Goal: Transaction & Acquisition: Book appointment/travel/reservation

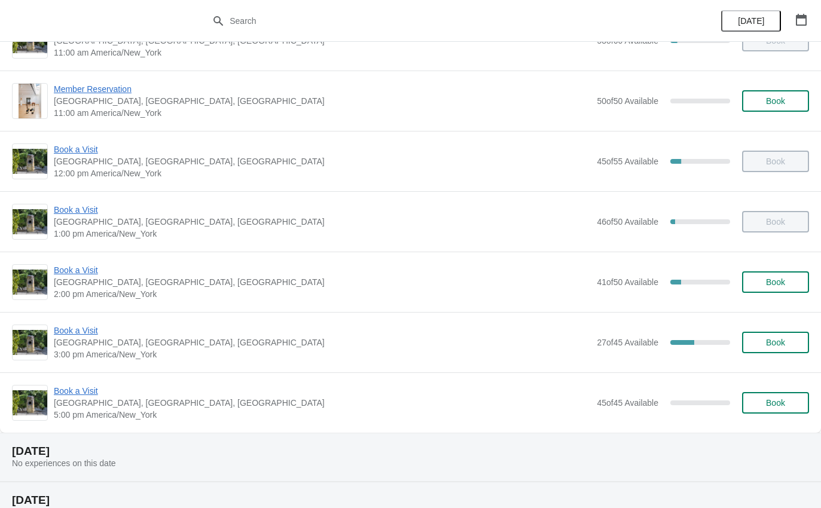
scroll to position [100, 0]
click at [81, 327] on span "Book a Visit" at bounding box center [322, 330] width 537 height 12
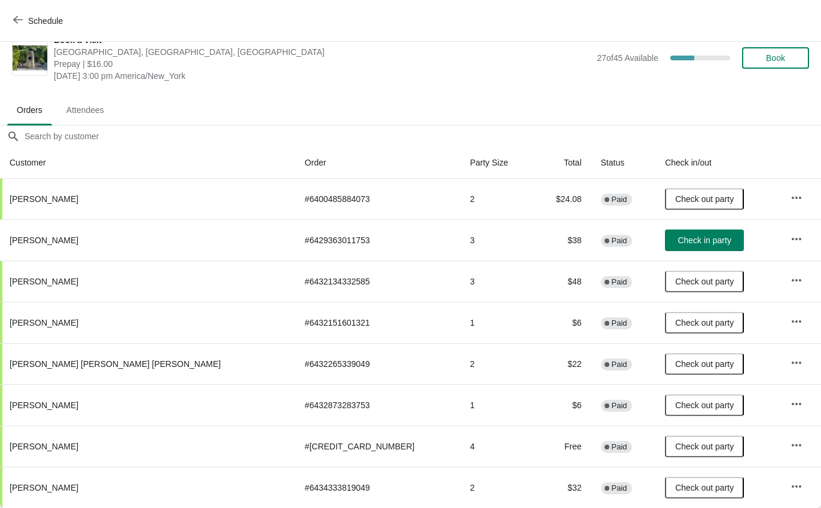
scroll to position [20, 0]
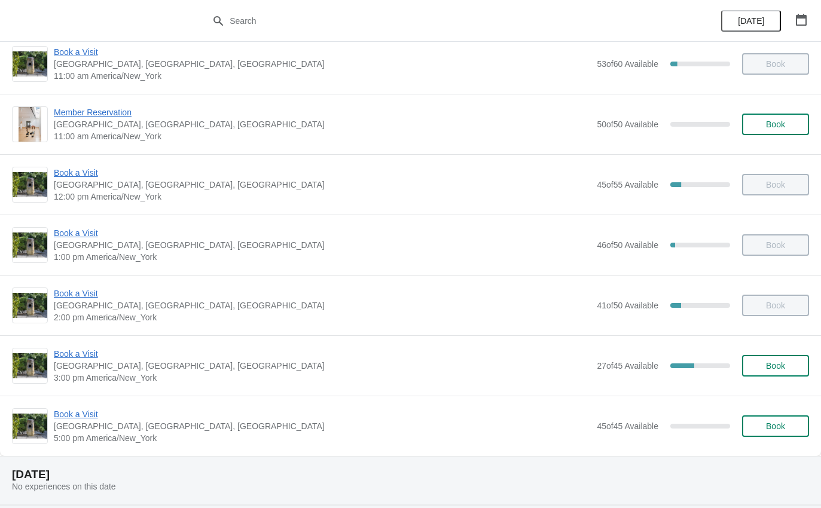
scroll to position [78, 0]
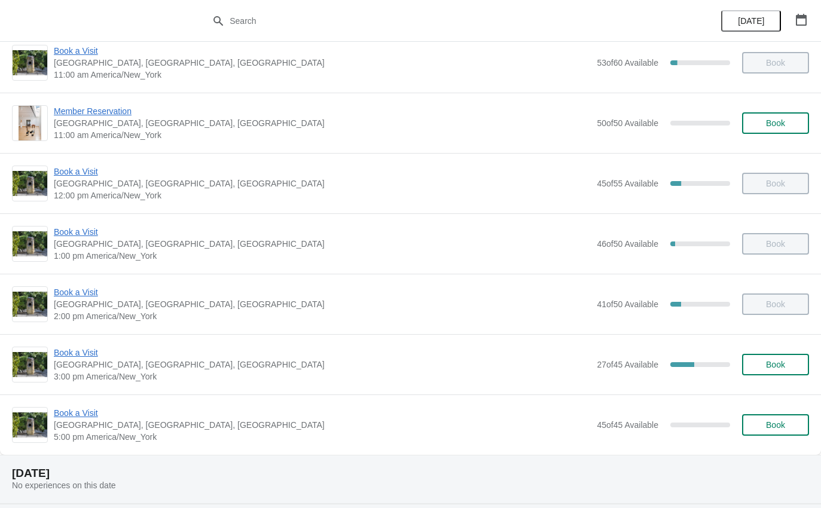
click at [79, 291] on span "Book a Visit" at bounding box center [322, 292] width 537 height 12
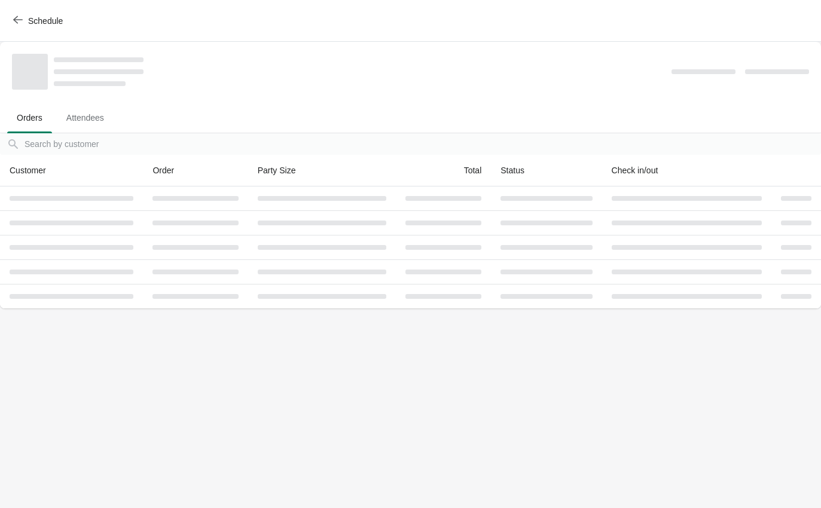
scroll to position [0, 0]
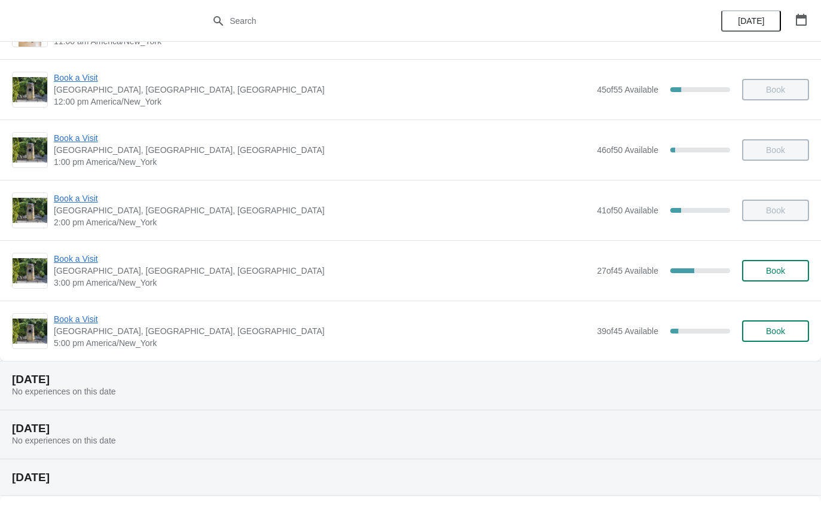
scroll to position [185, 0]
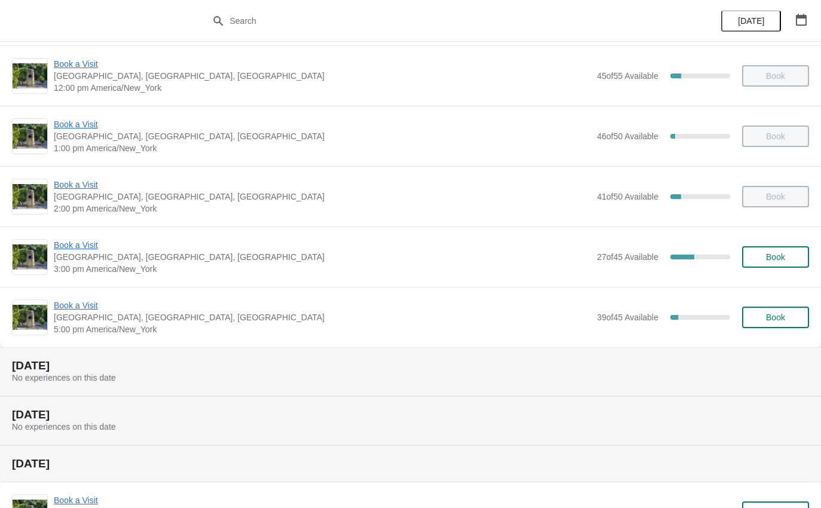
click at [69, 305] on span "Book a Visit" at bounding box center [322, 306] width 537 height 12
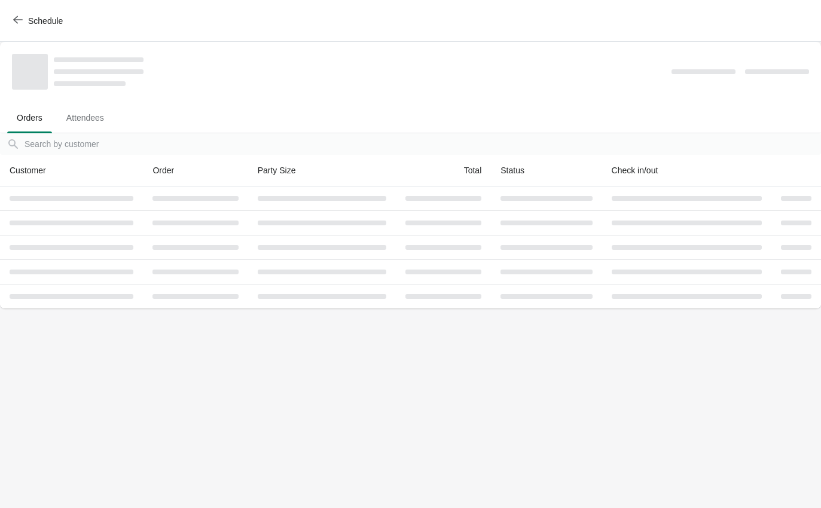
scroll to position [0, 0]
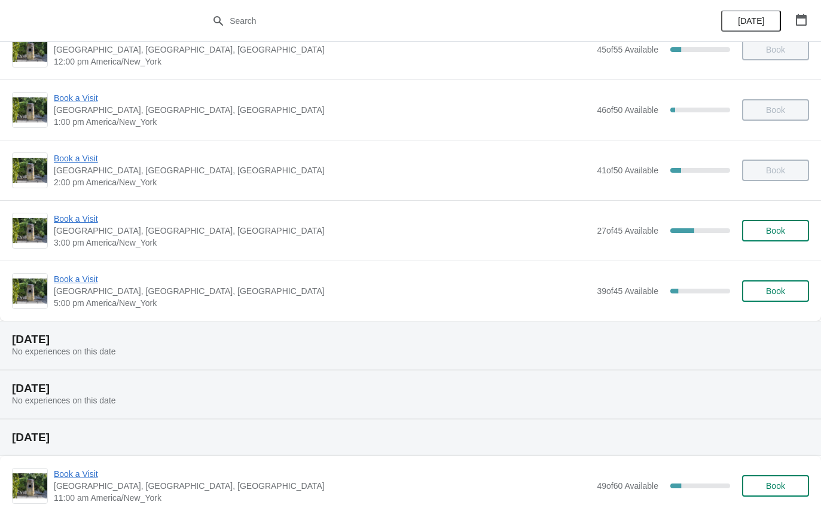
scroll to position [241, 0]
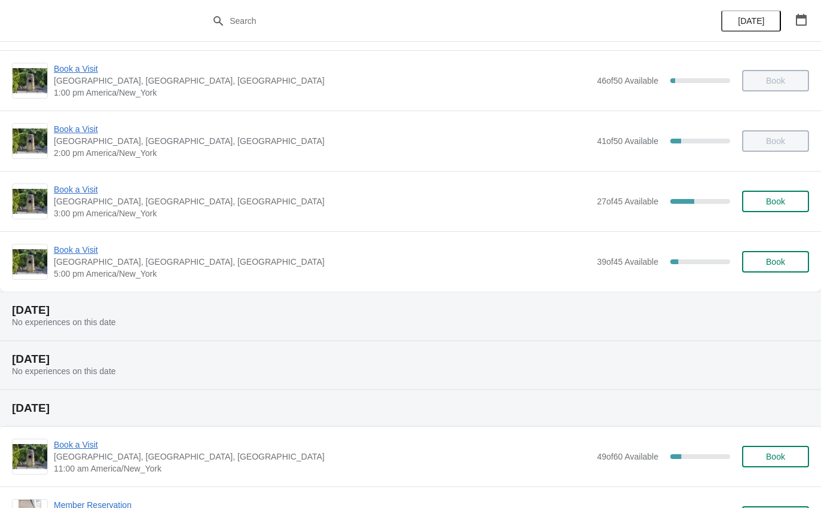
click at [63, 241] on div "Book a Visit [GEOGRAPHIC_DATA], [GEOGRAPHIC_DATA] 5:00 pm [GEOGRAPHIC_DATA]/New…" at bounding box center [410, 261] width 821 height 60
